Goal: Find contact information: Find contact information

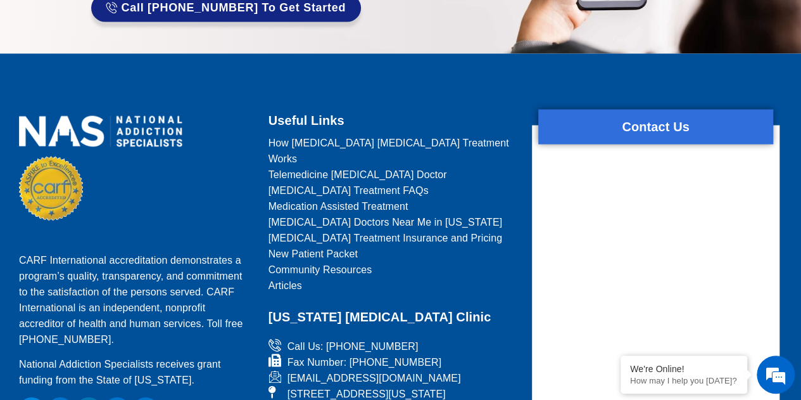
scroll to position [1558, 0]
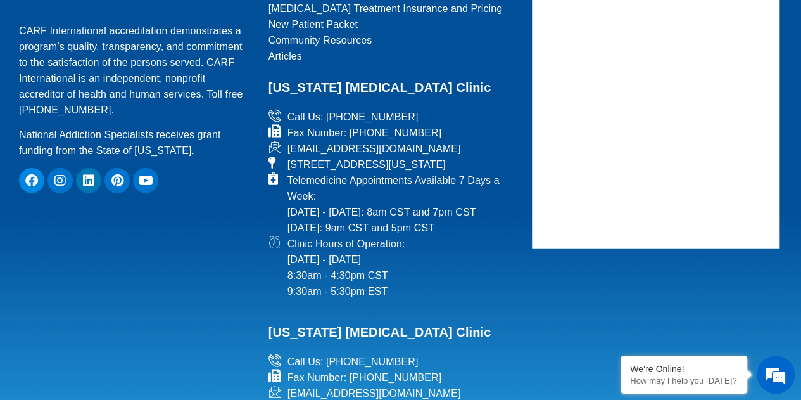
drag, startPoint x: 360, startPoint y: 131, endPoint x: 453, endPoint y: 119, distance: 93.2
click at [453, 125] on link "Fax Number: [PHONE_NUMBER]" at bounding box center [393, 133] width 248 height 16
drag, startPoint x: 475, startPoint y: 135, endPoint x: 289, endPoint y: 135, distance: 186.2
click at [289, 141] on li "[EMAIL_ADDRESS][DOMAIN_NAME]" at bounding box center [393, 149] width 248 height 16
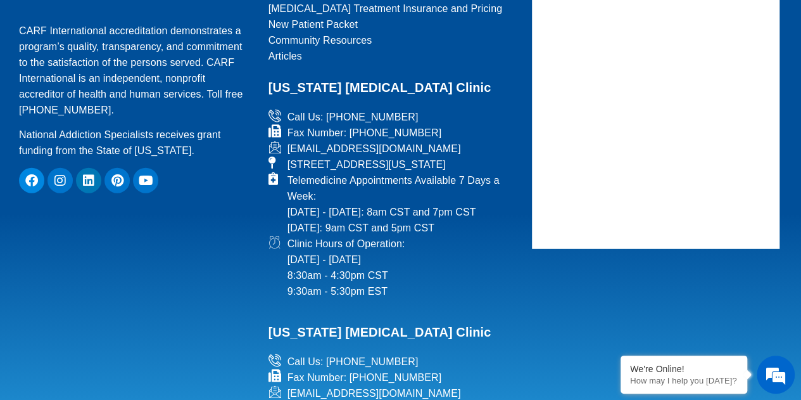
click at [344, 141] on span "[EMAIL_ADDRESS][DOMAIN_NAME]" at bounding box center [372, 149] width 177 height 16
click at [274, 141] on icon at bounding box center [277, 147] width 16 height 13
click at [247, 300] on div "CARF International accreditation demonstrates a program’s quality, transparency…" at bounding box center [136, 214] width 246 height 669
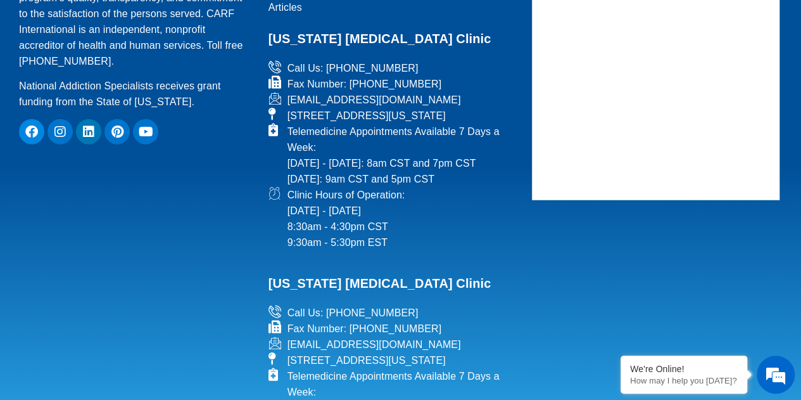
scroll to position [1610, 0]
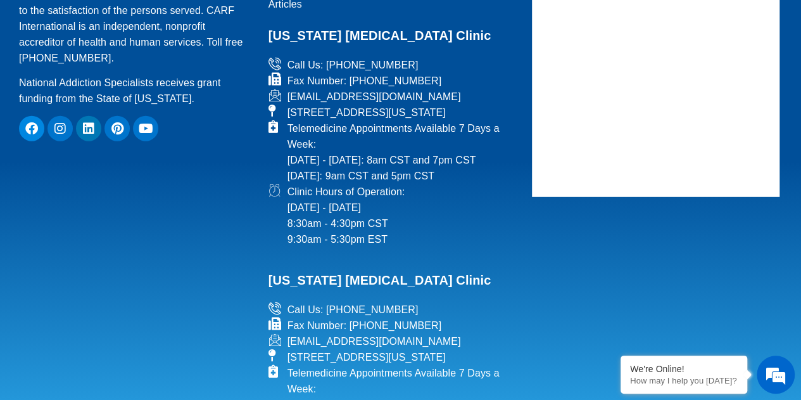
drag, startPoint x: 286, startPoint y: 393, endPoint x: 467, endPoint y: 342, distance: 187.5
click at [467, 342] on li "[EMAIL_ADDRESS][DOMAIN_NAME]" at bounding box center [393, 341] width 248 height 16
copy span "[EMAIL_ADDRESS][DOMAIN_NAME]"
